Goal: Find specific page/section: Locate a particular part of the current website

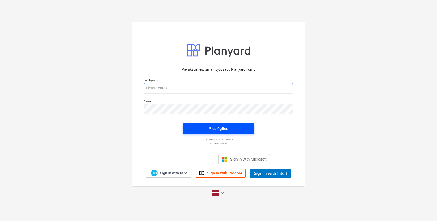
type input "[EMAIL_ADDRESS][DOMAIN_NAME]"
click at [234, 126] on span "Pieslēgties" at bounding box center [218, 129] width 59 height 7
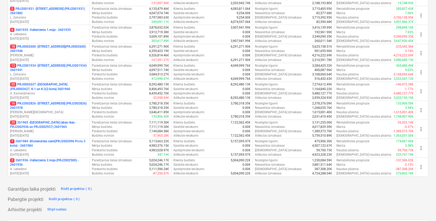
scroll to position [194, 0]
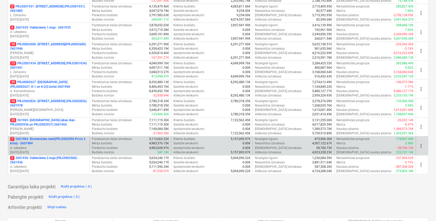
click at [72, 138] on p "7 2601984 - Blūmendāles nami(PRJ2002096 Prūšu 3 kārta) - 2601984" at bounding box center [48, 141] width 77 height 9
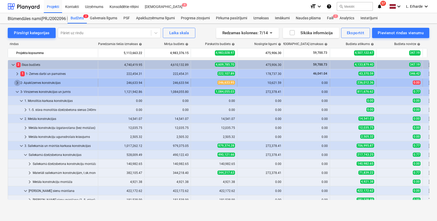
click at [18, 81] on span "keyboard_arrow_right" at bounding box center [17, 83] width 6 height 6
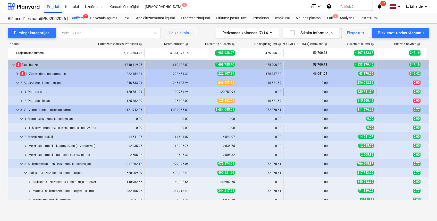
click at [19, 90] on span "keyboard_arrow_right" at bounding box center [21, 92] width 6 height 6
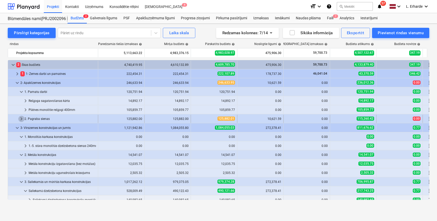
click at [22, 119] on span "keyboard_arrow_right" at bounding box center [21, 119] width 6 height 6
